Goal: Task Accomplishment & Management: Complete application form

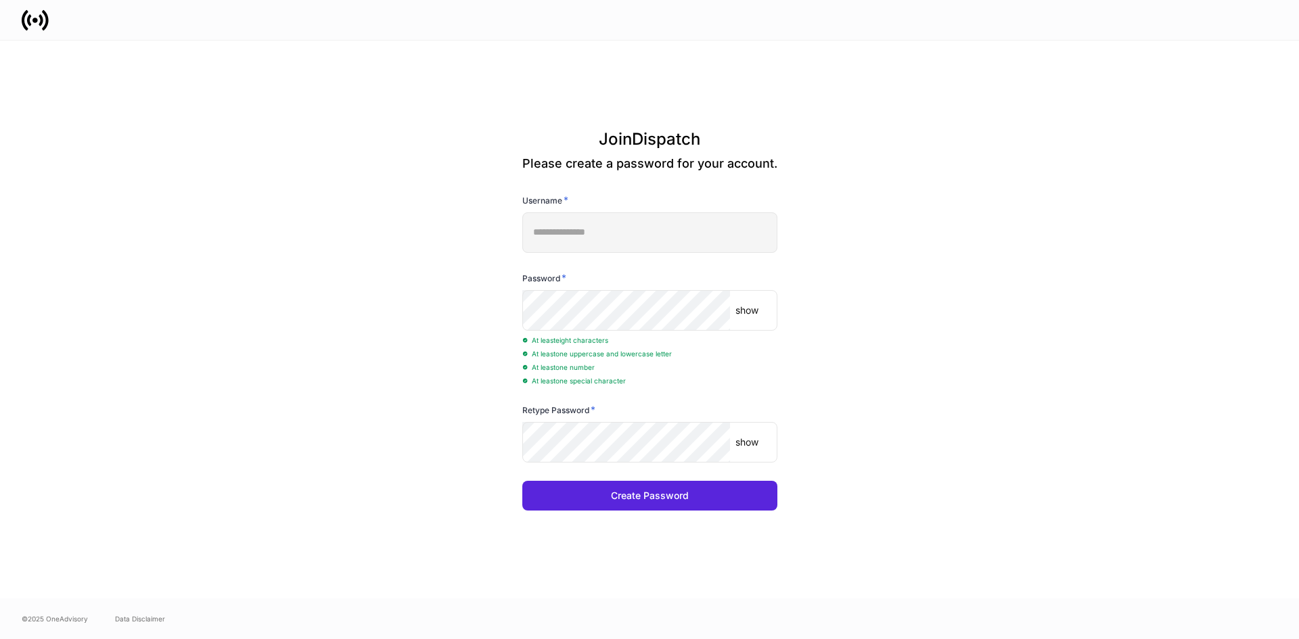
click at [754, 306] on p "show" at bounding box center [746, 311] width 23 height 14
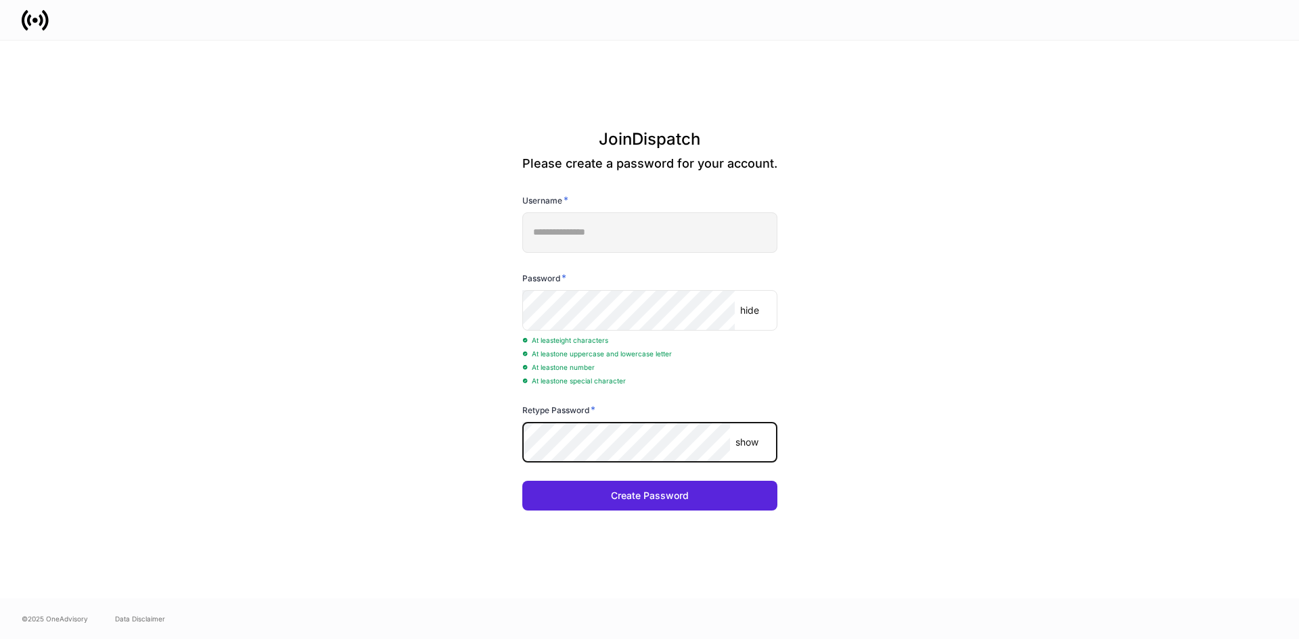
click at [756, 446] on p "show" at bounding box center [746, 443] width 23 height 14
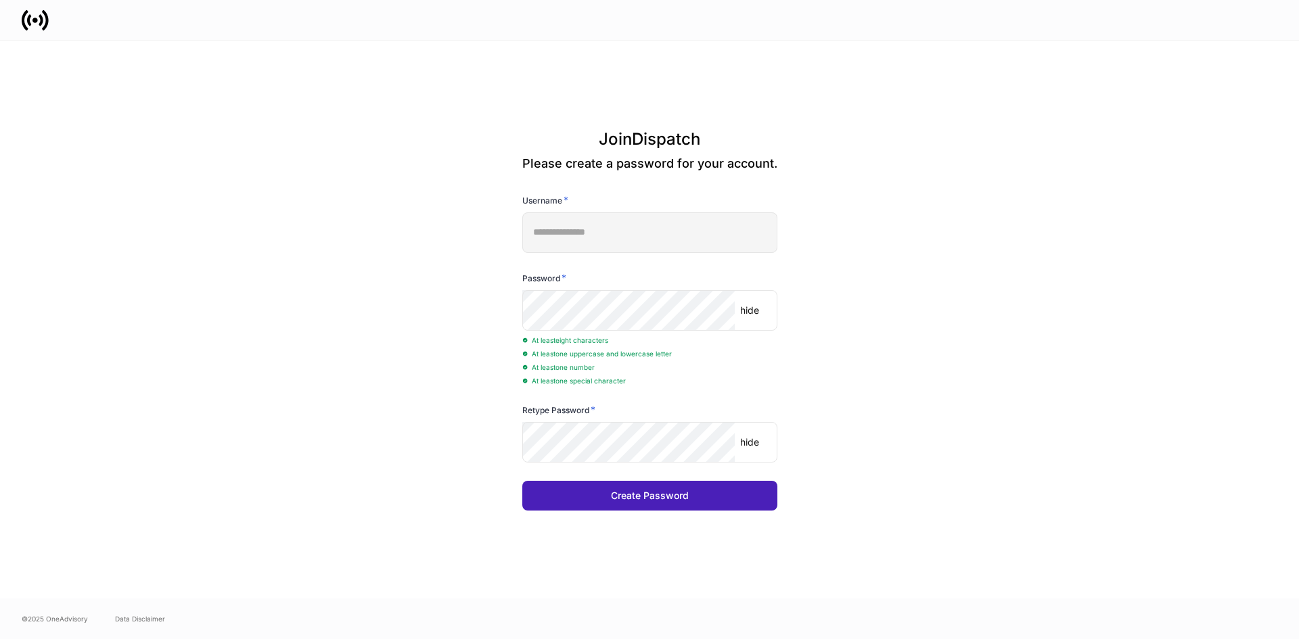
click at [640, 499] on div "Create Password" at bounding box center [650, 496] width 78 height 14
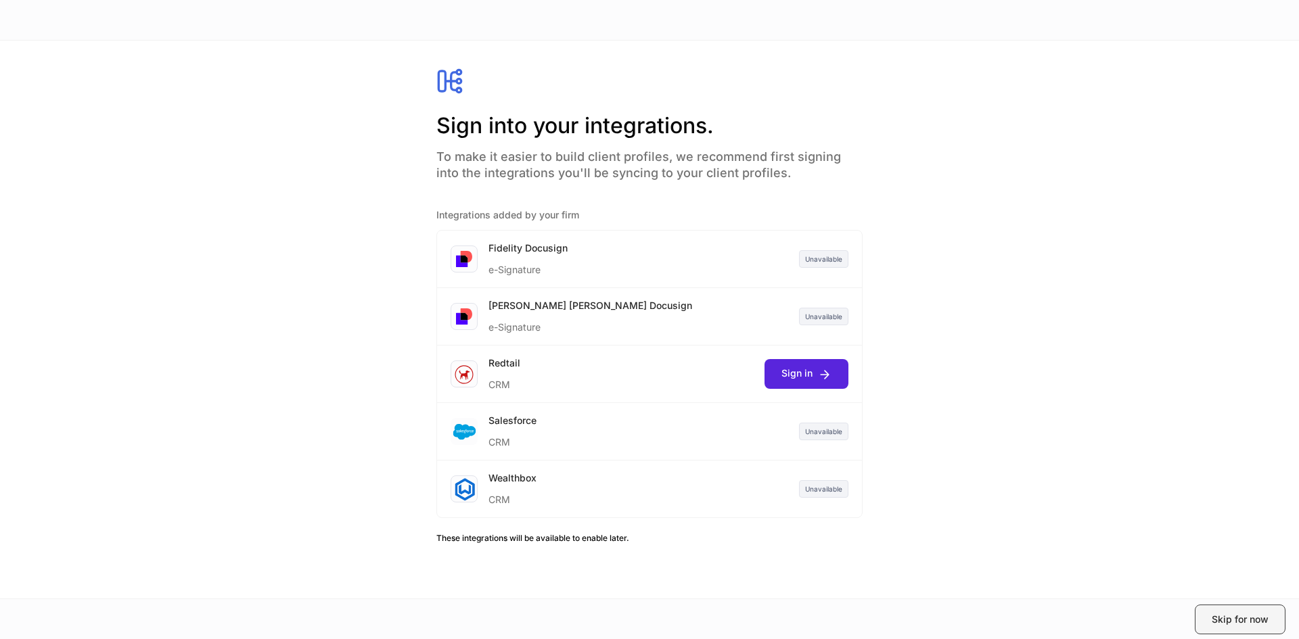
click at [1245, 620] on div "Skip for now" at bounding box center [1239, 620] width 57 height 14
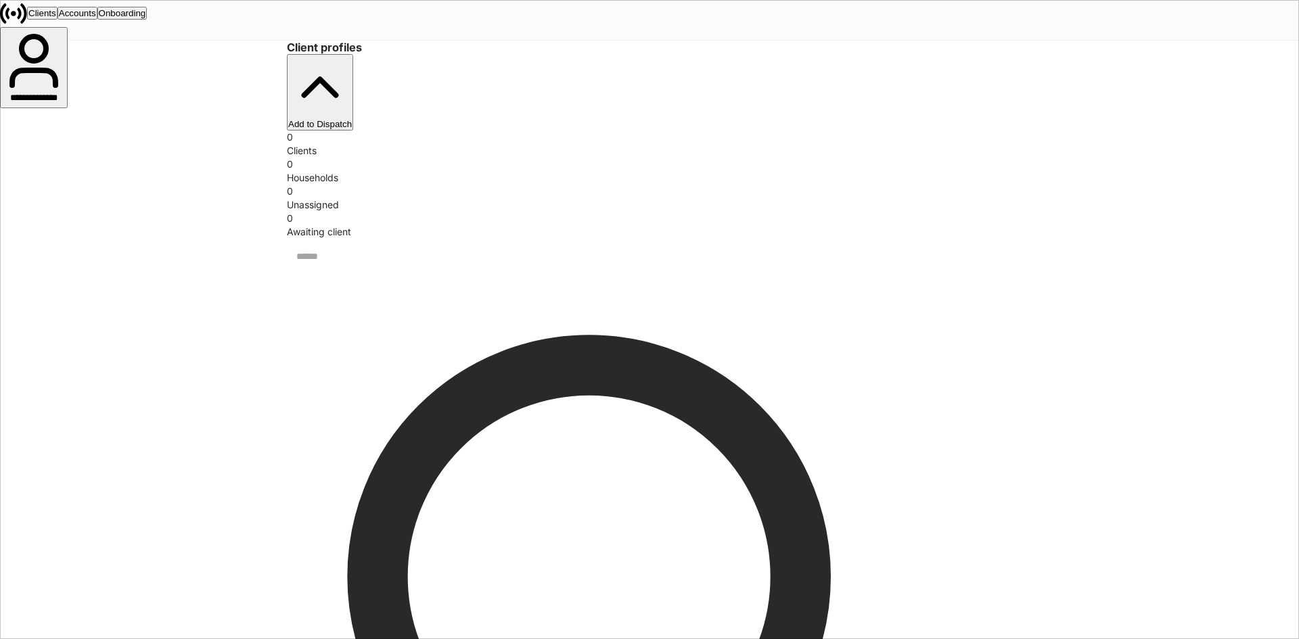
click at [96, 18] on div "Accounts" at bounding box center [77, 13] width 37 height 10
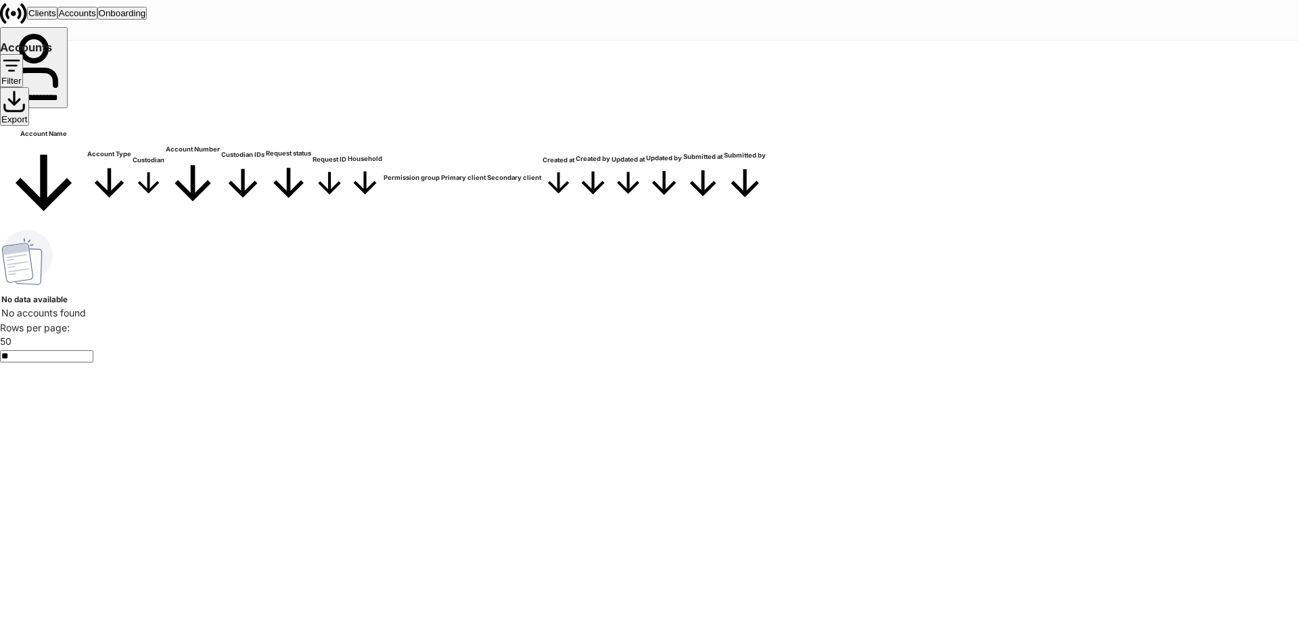
click at [146, 18] on div "Onboarding" at bounding box center [122, 13] width 47 height 10
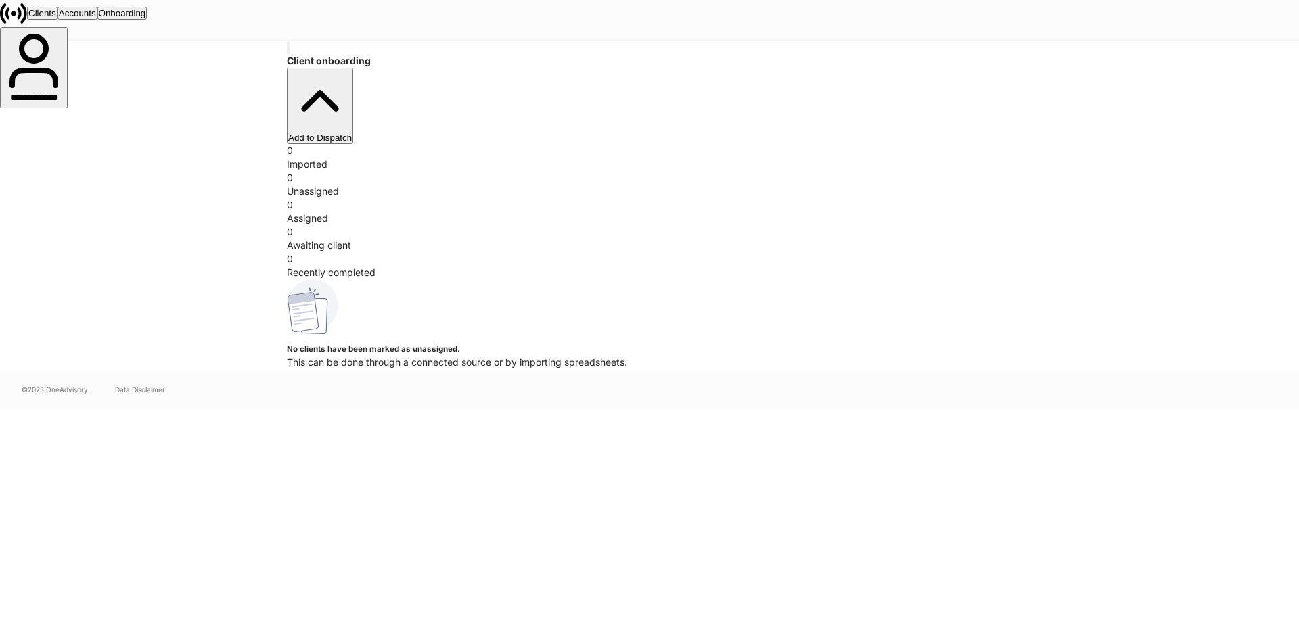
click at [56, 18] on div "Clients" at bounding box center [42, 13] width 28 height 10
